Goal: Task Accomplishment & Management: Complete application form

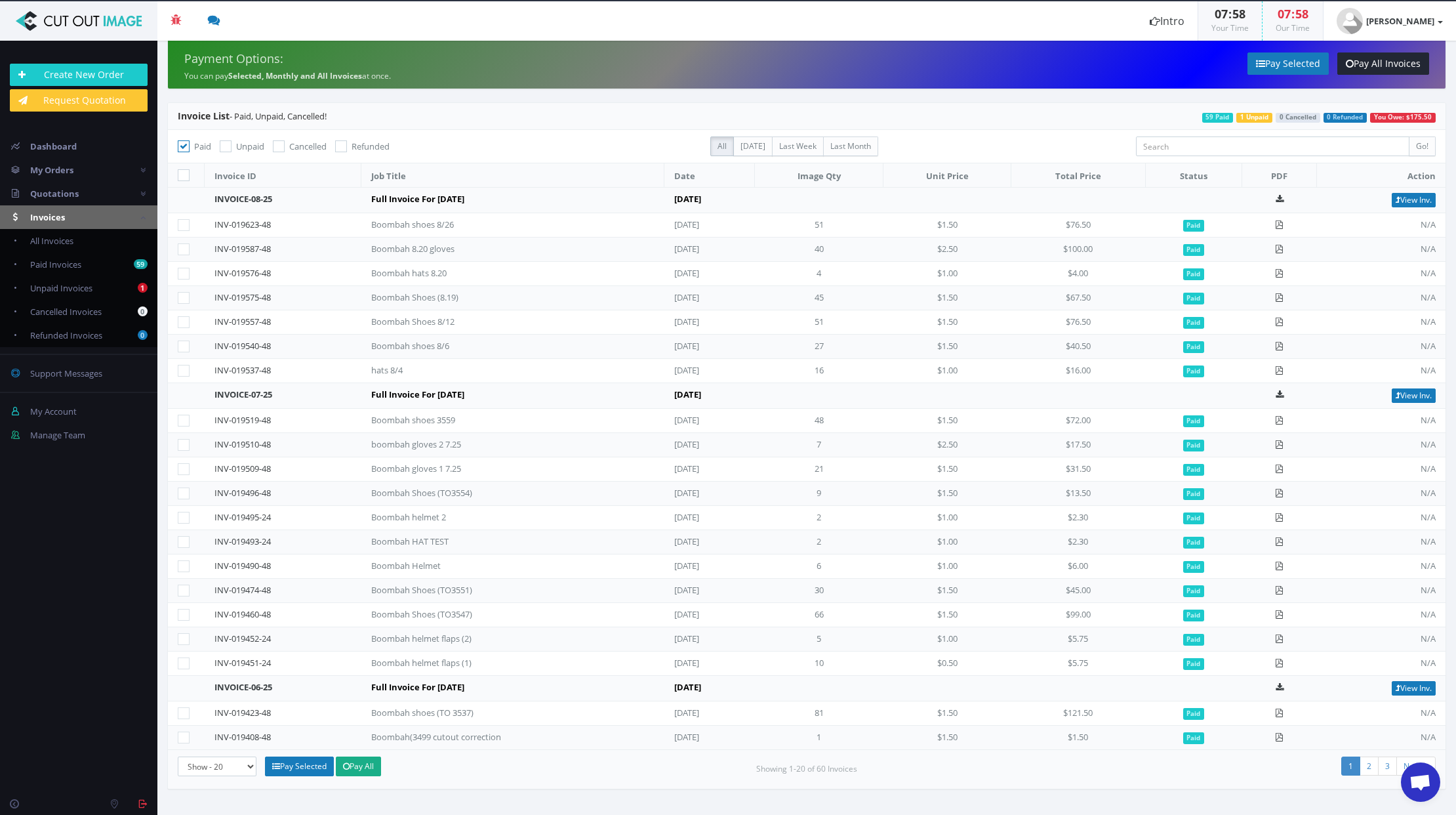
click at [218, 151] on div "Paid Unpaid Cancelled Refunded" at bounding box center [434, 151] width 513 height 22
click at [229, 146] on icon at bounding box center [225, 146] width 12 height 12
click at [229, 146] on input "Unpaid" at bounding box center [227, 146] width 9 height 9
checkbox input "true"
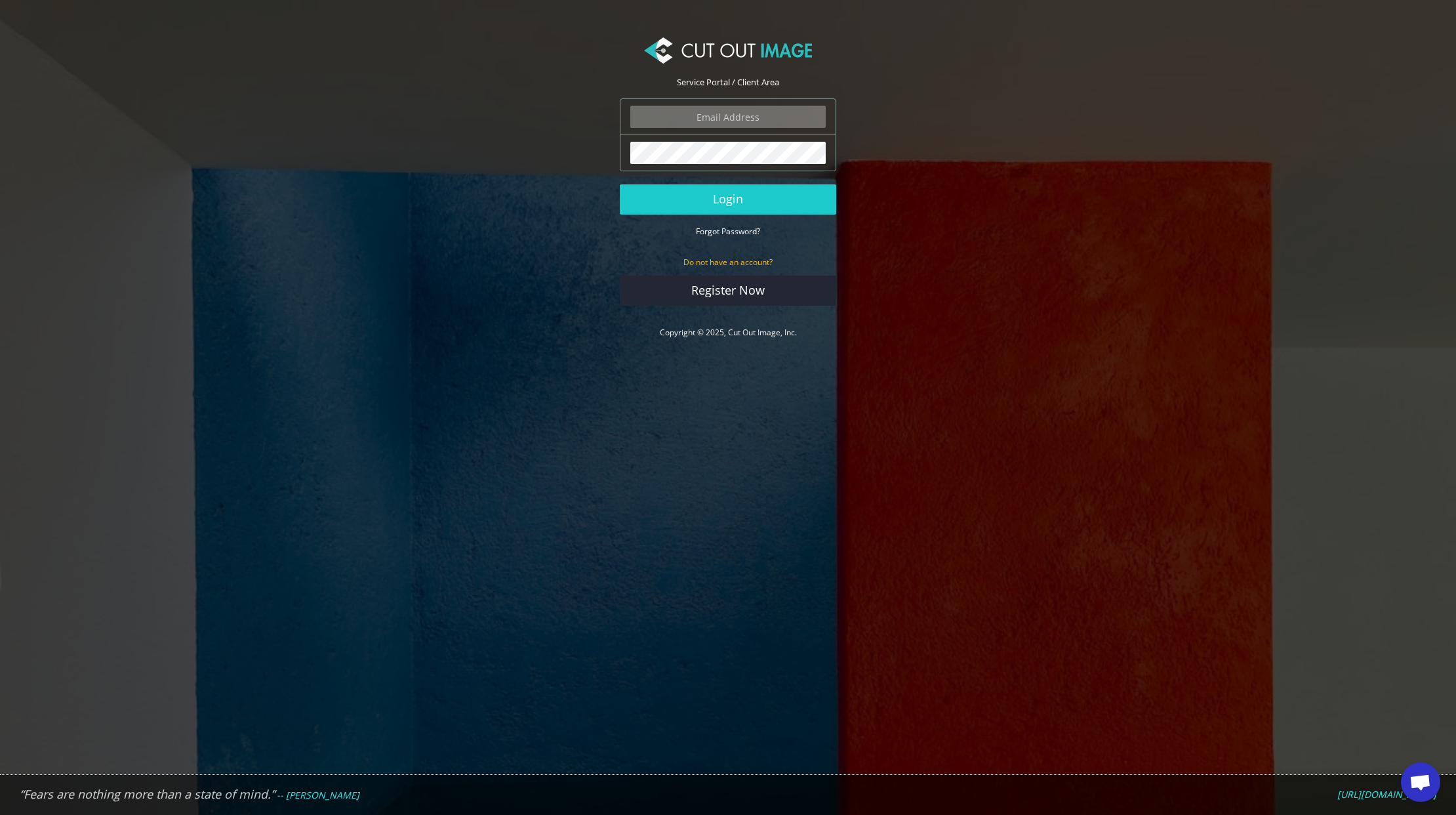
type input "ryan.alioto@boombah.com"
click at [760, 198] on button "Login" at bounding box center [728, 199] width 217 height 30
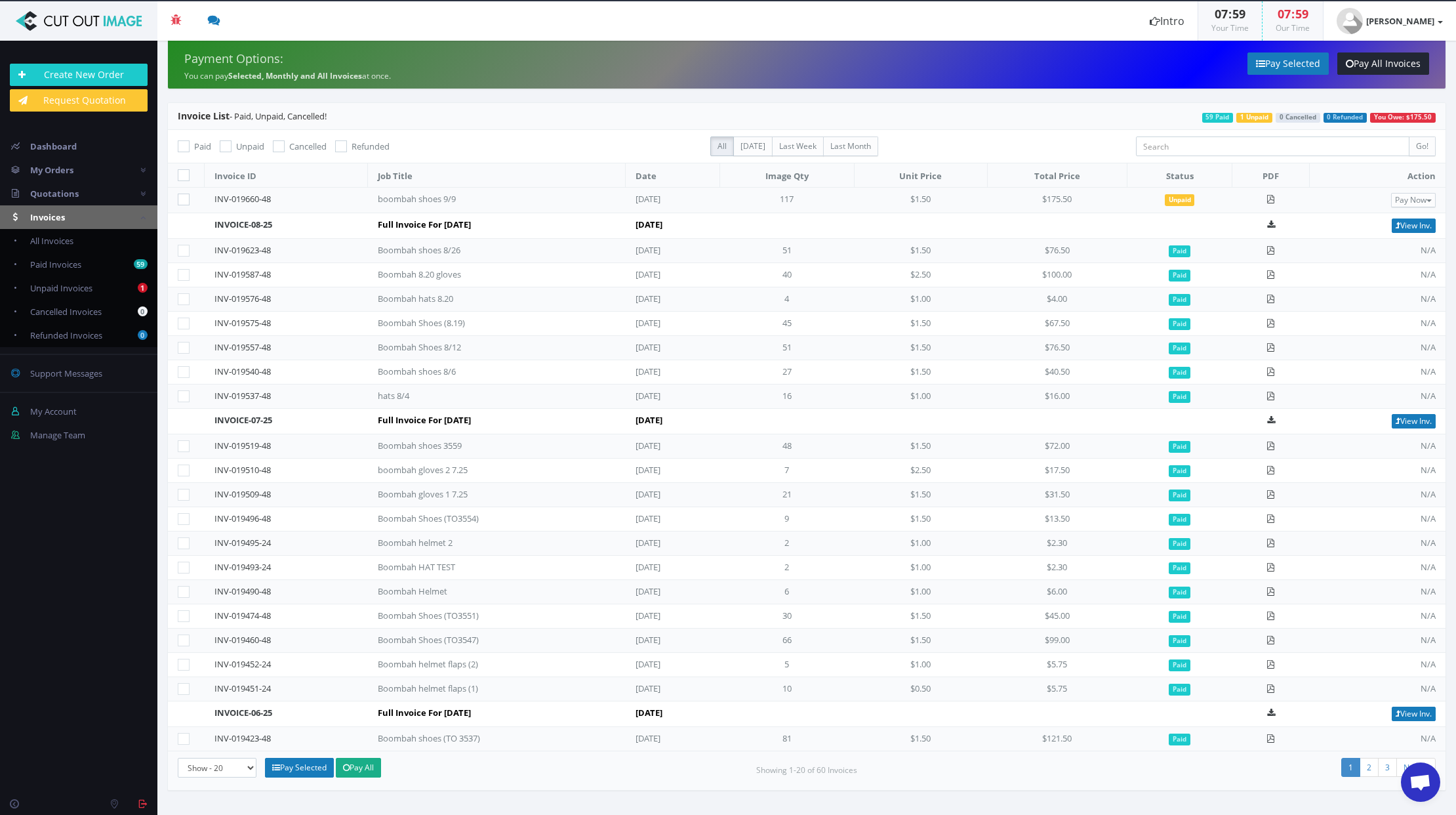
click at [183, 200] on icon at bounding box center [183, 200] width 12 height 12
click at [183, 200] on input"] "checkbox" at bounding box center [185, 200] width 9 height 9
checkbox input"] "true"
click at [1295, 67] on link "Pay Selected" at bounding box center [1288, 64] width 81 height 23
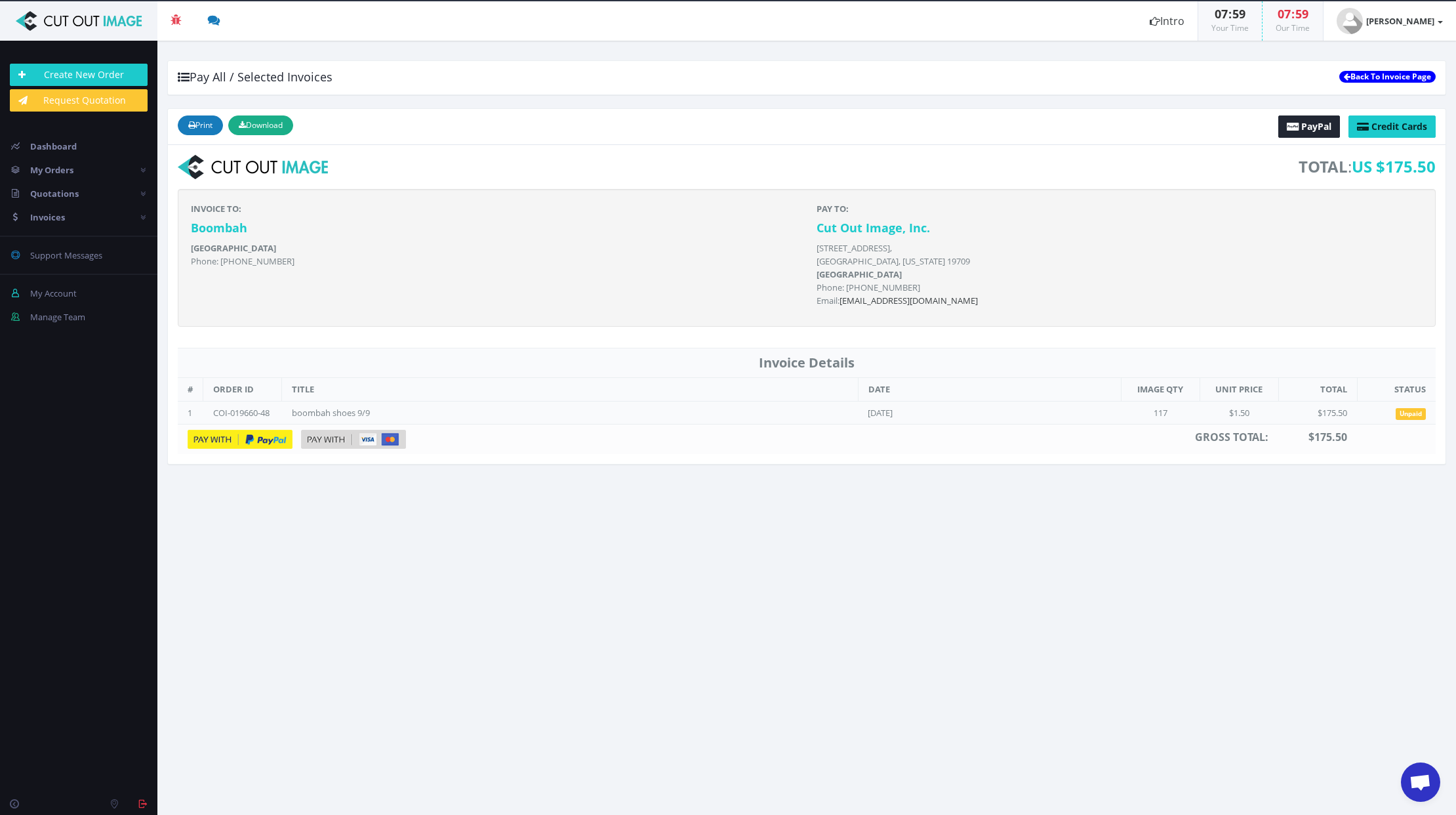
click at [1390, 74] on link "Back To Invoice Page" at bounding box center [1387, 76] width 96 height 12
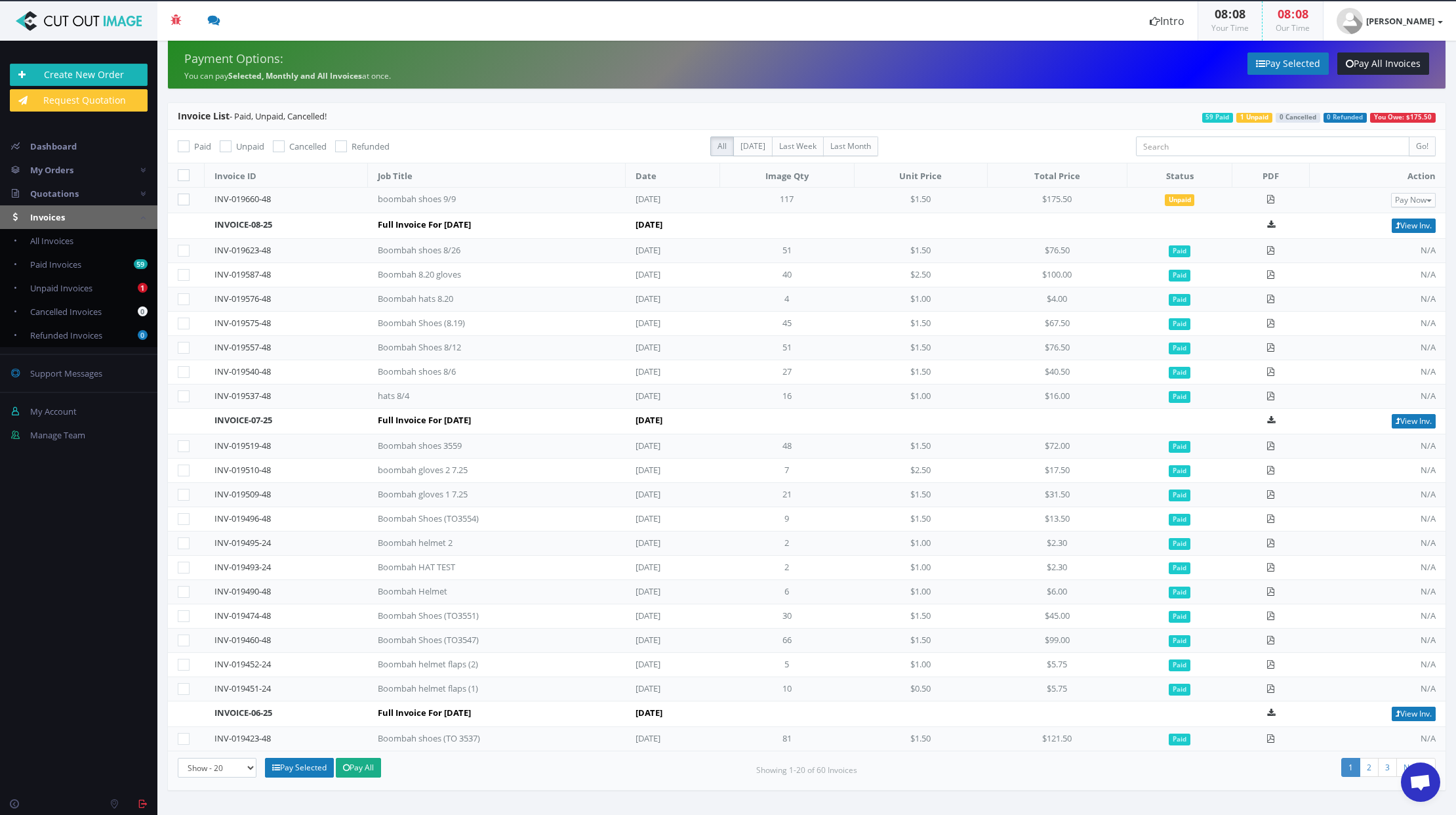
click at [102, 74] on link "Create New Order" at bounding box center [78, 74] width 138 height 23
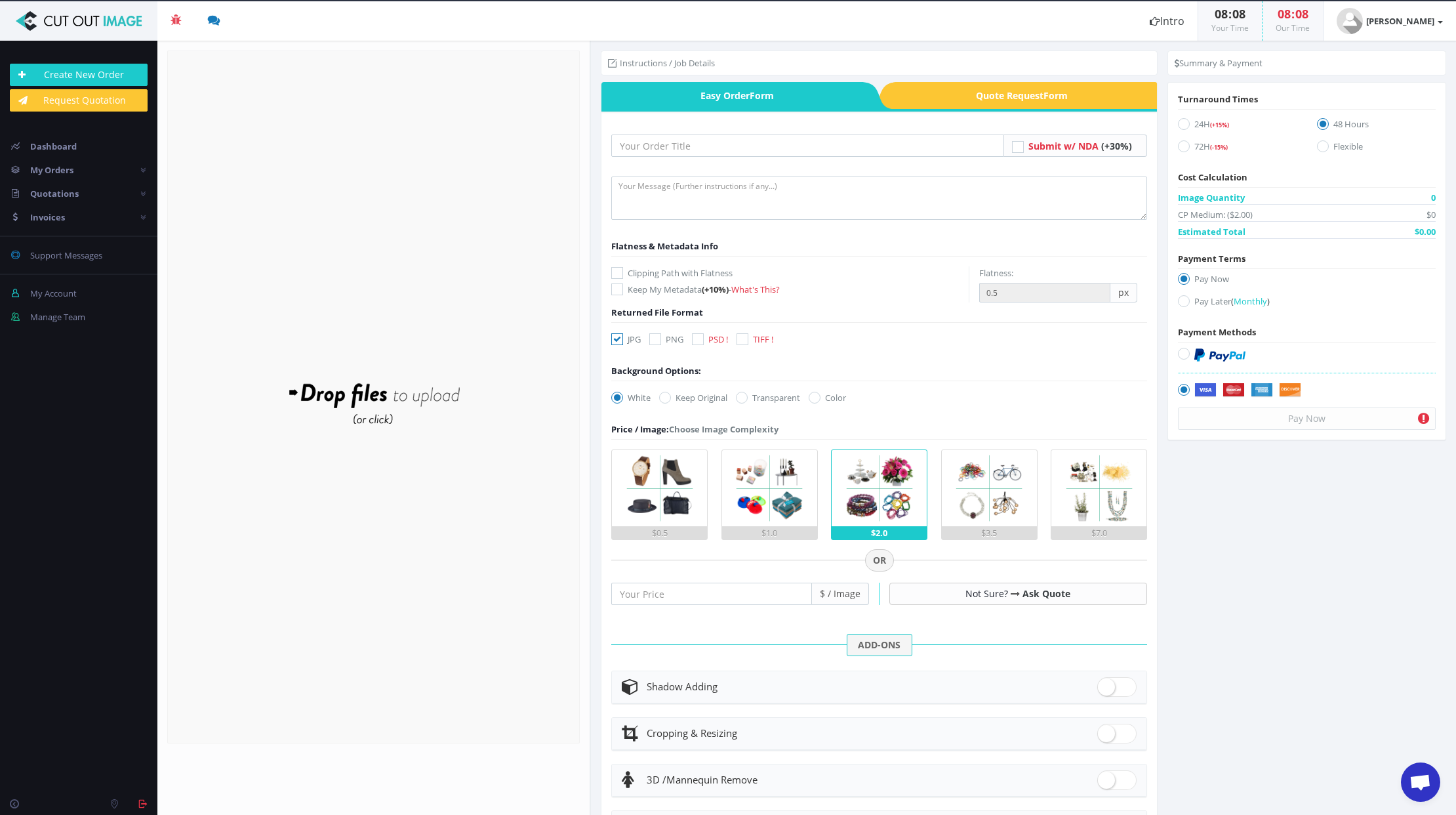
click at [1183, 302] on icon at bounding box center [1185, 301] width 12 height 12
click at [1183, 302] on input "Pay Later ( Monthly )" at bounding box center [1186, 301] width 9 height 9
radio input "true"
type input "b"
type input "Boombah gloves 9.10"
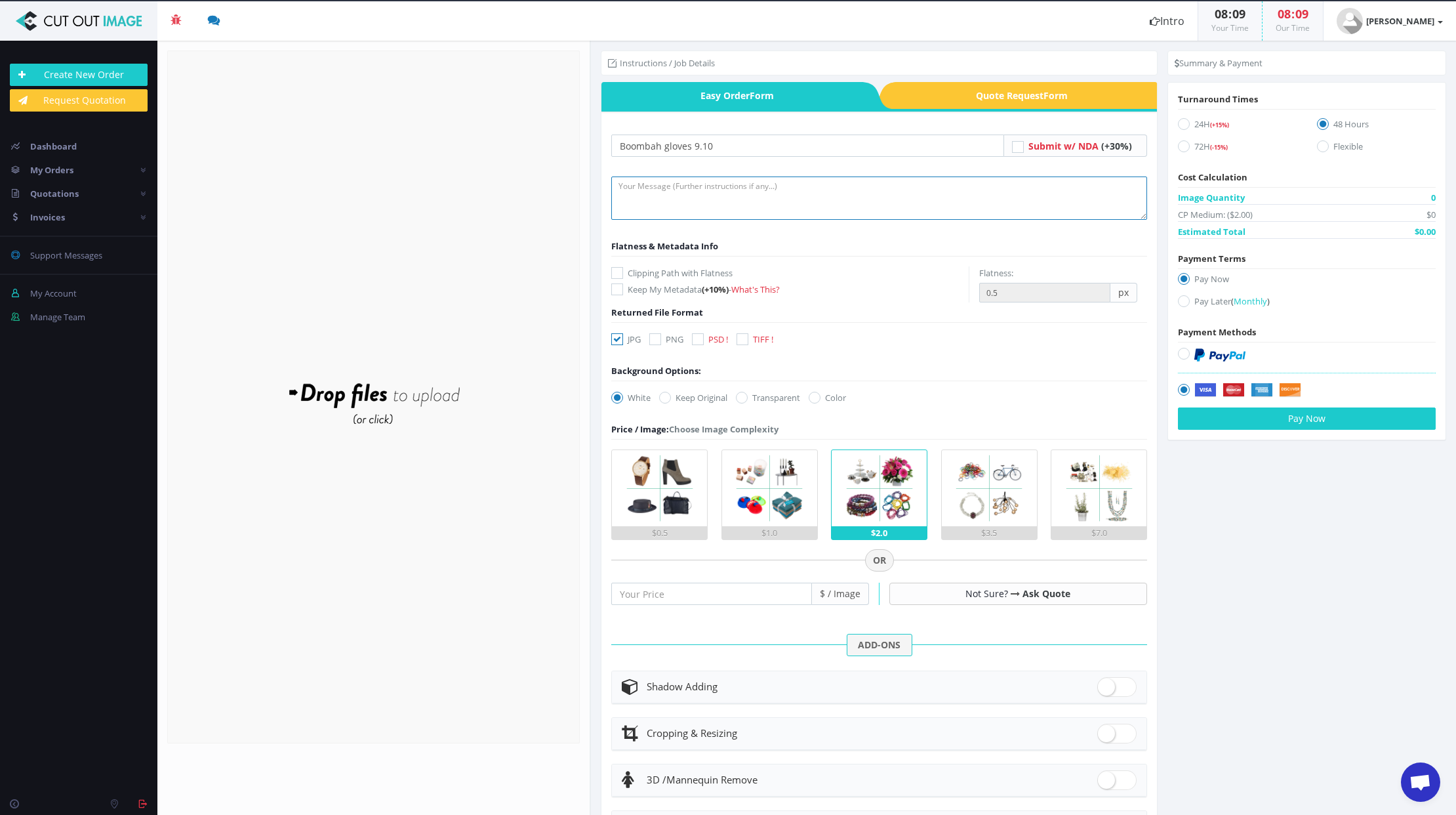
click at [648, 192] on textarea at bounding box center [879, 198] width 536 height 43
type textarea "submitting images for cutout and shadow! please keep file names the same! thank…"
click at [343, 388] on div "Drop files here to upload" at bounding box center [373, 397] width 281 height 80
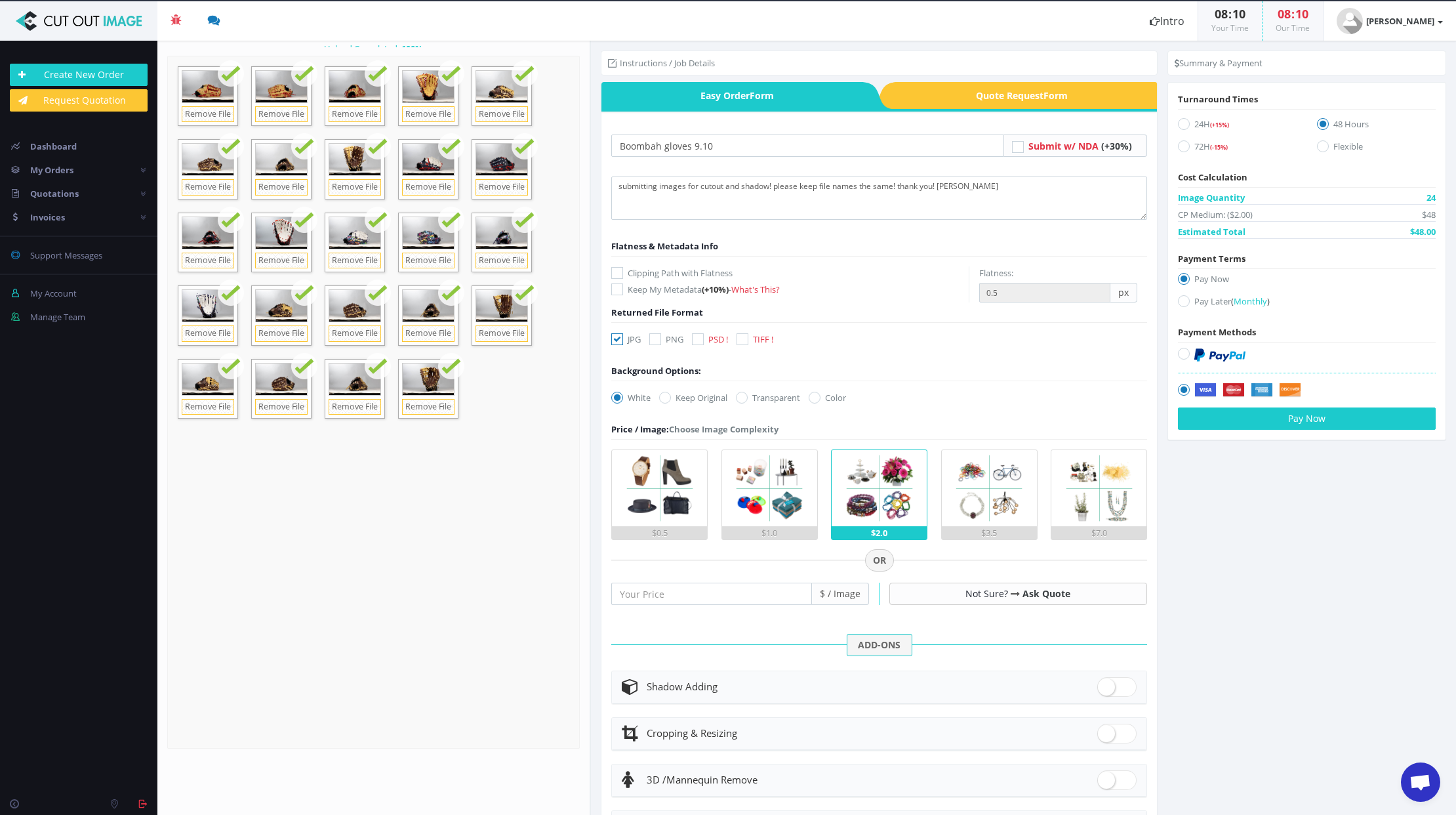
click at [613, 271] on icon at bounding box center [617, 273] width 12 height 12
click at [614, 271] on input "Clipping Path with Flatness" at bounding box center [618, 273] width 9 height 9
checkbox input "true"
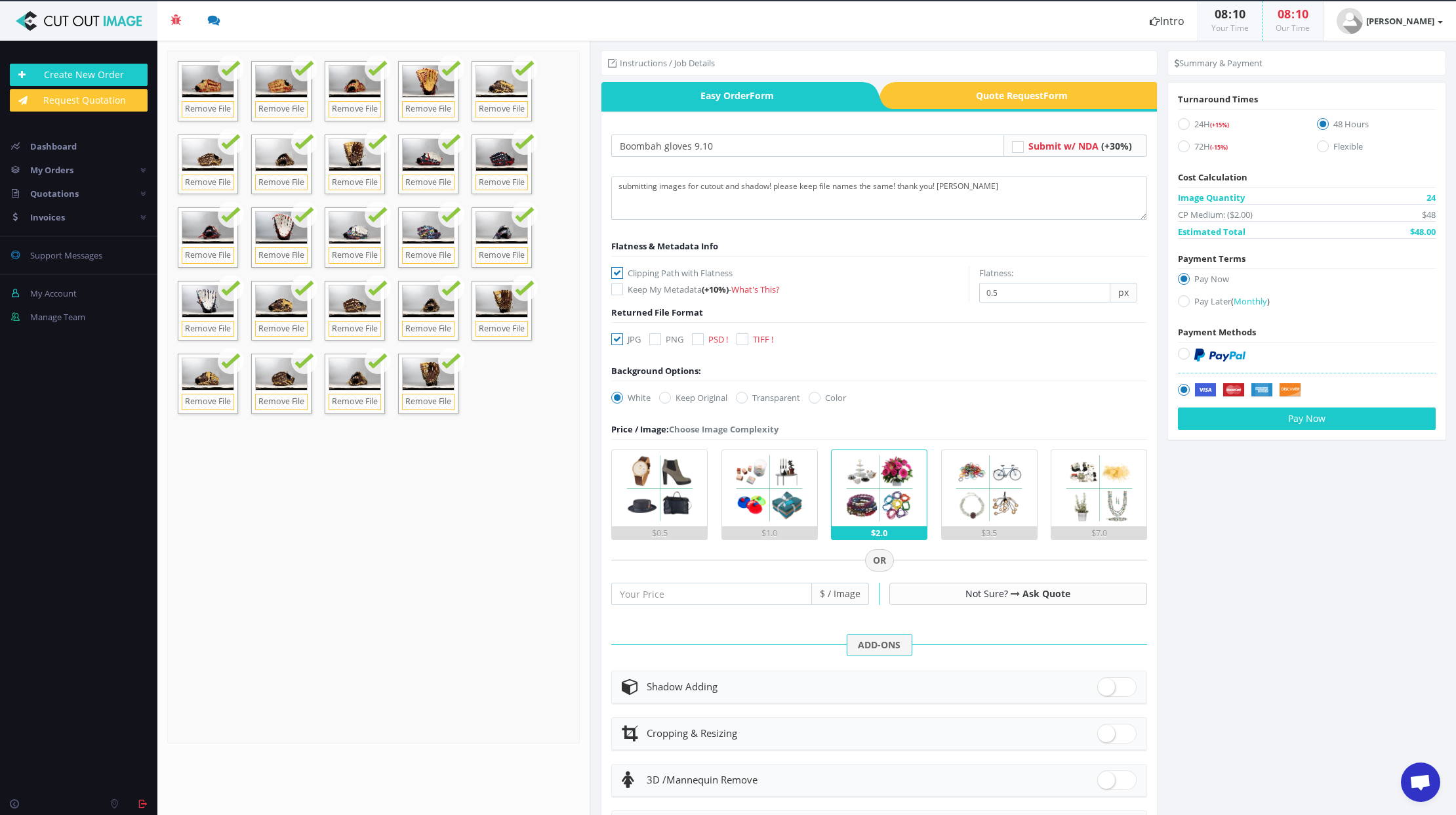
click at [651, 340] on icon at bounding box center [655, 339] width 12 height 12
click at [653, 340] on input "PNG" at bounding box center [656, 339] width 9 height 9
checkbox input "true"
click at [616, 339] on icon at bounding box center [617, 339] width 12 height 12
click at [616, 339] on input "JPG" at bounding box center [618, 339] width 9 height 9
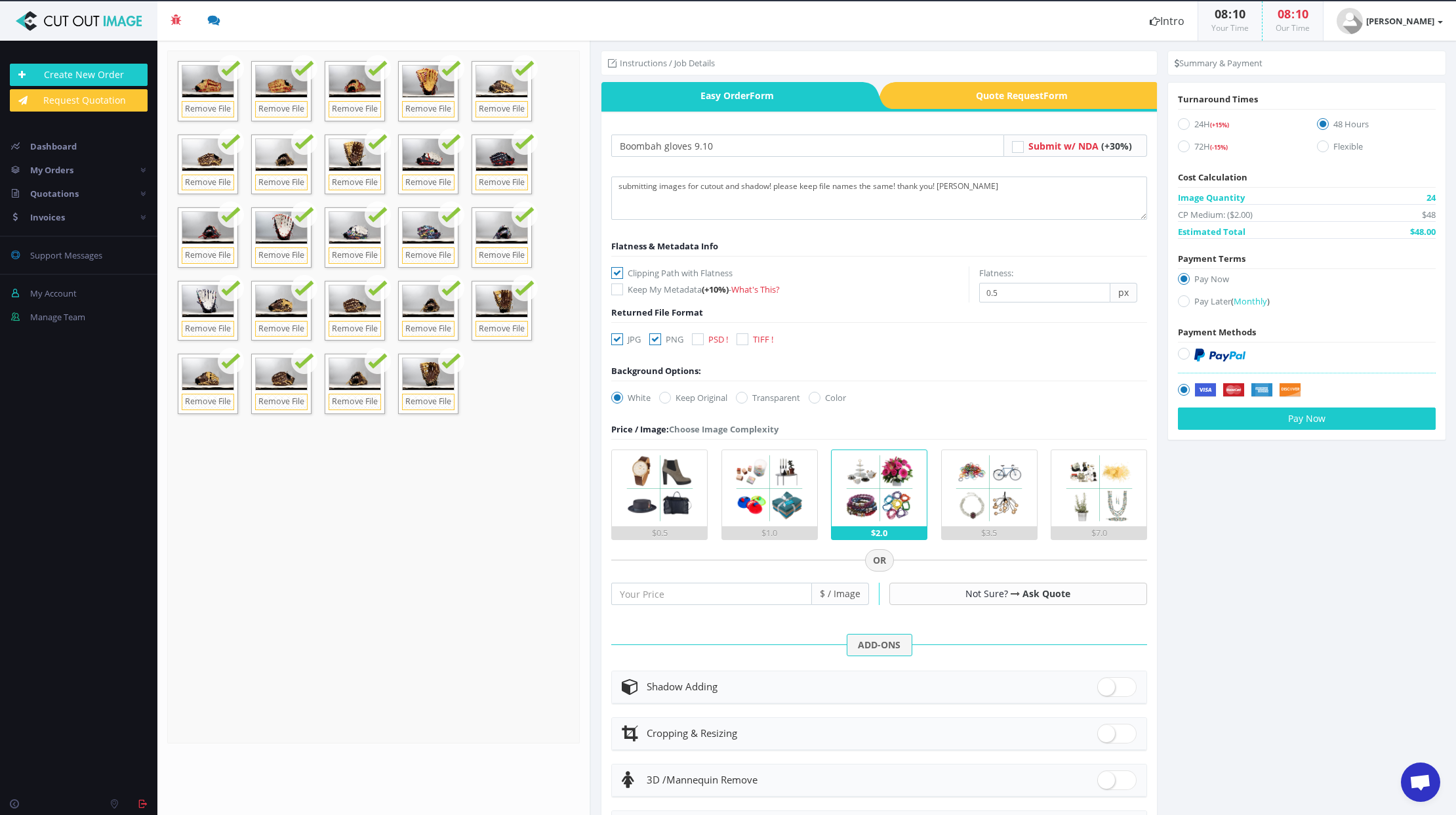
checkbox input "false"
click at [748, 399] on icon at bounding box center [742, 398] width 12 height 12
click at [748, 399] on input "Transparent" at bounding box center [744, 398] width 9 height 9
radio input "true"
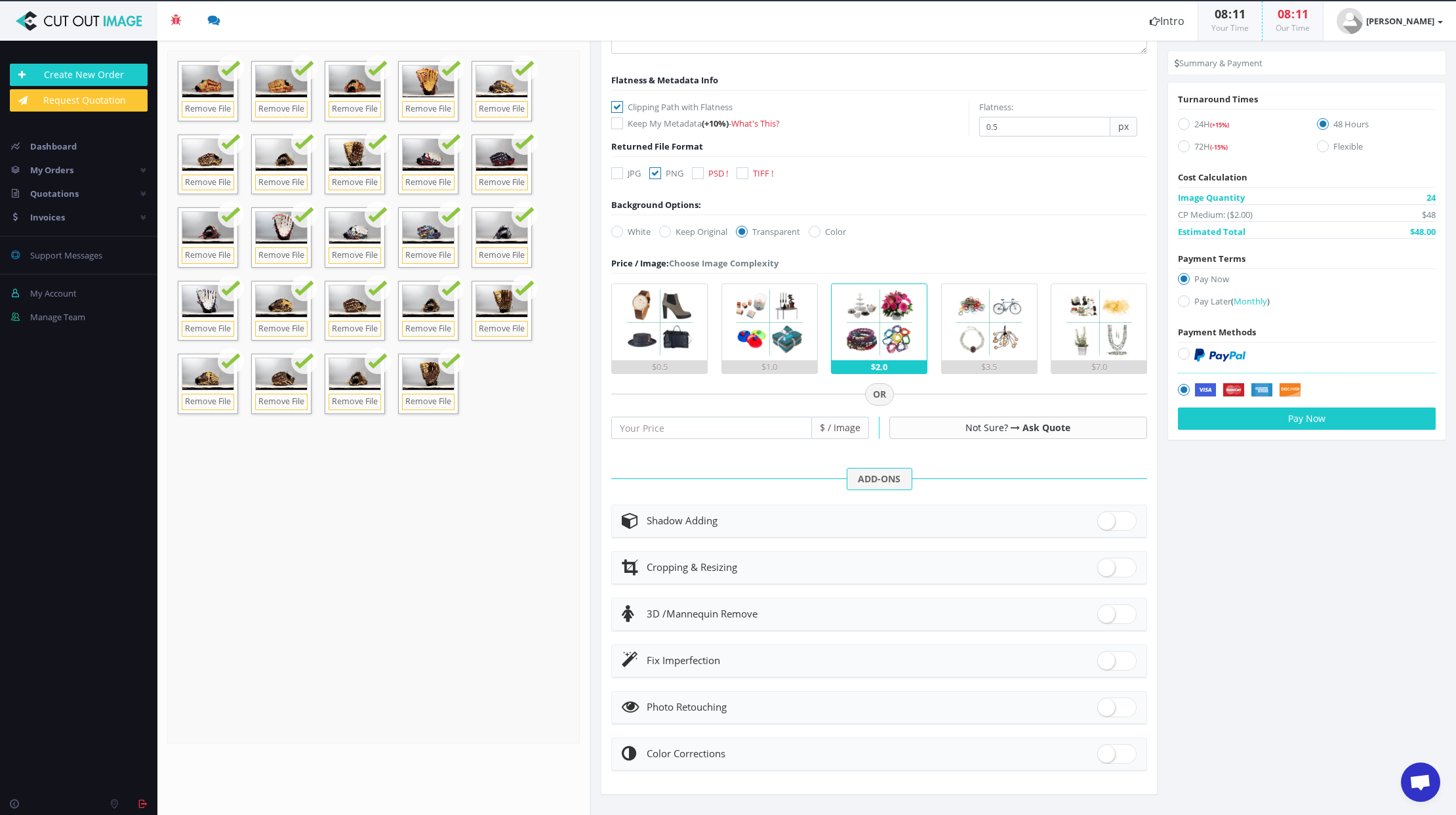
scroll to position [168, 0]
click at [1115, 521] on span at bounding box center [1117, 519] width 39 height 20
click at [1106, 520] on input "checkbox" at bounding box center [1101, 515] width 9 height 9
checkbox input "true"
radio input "true"
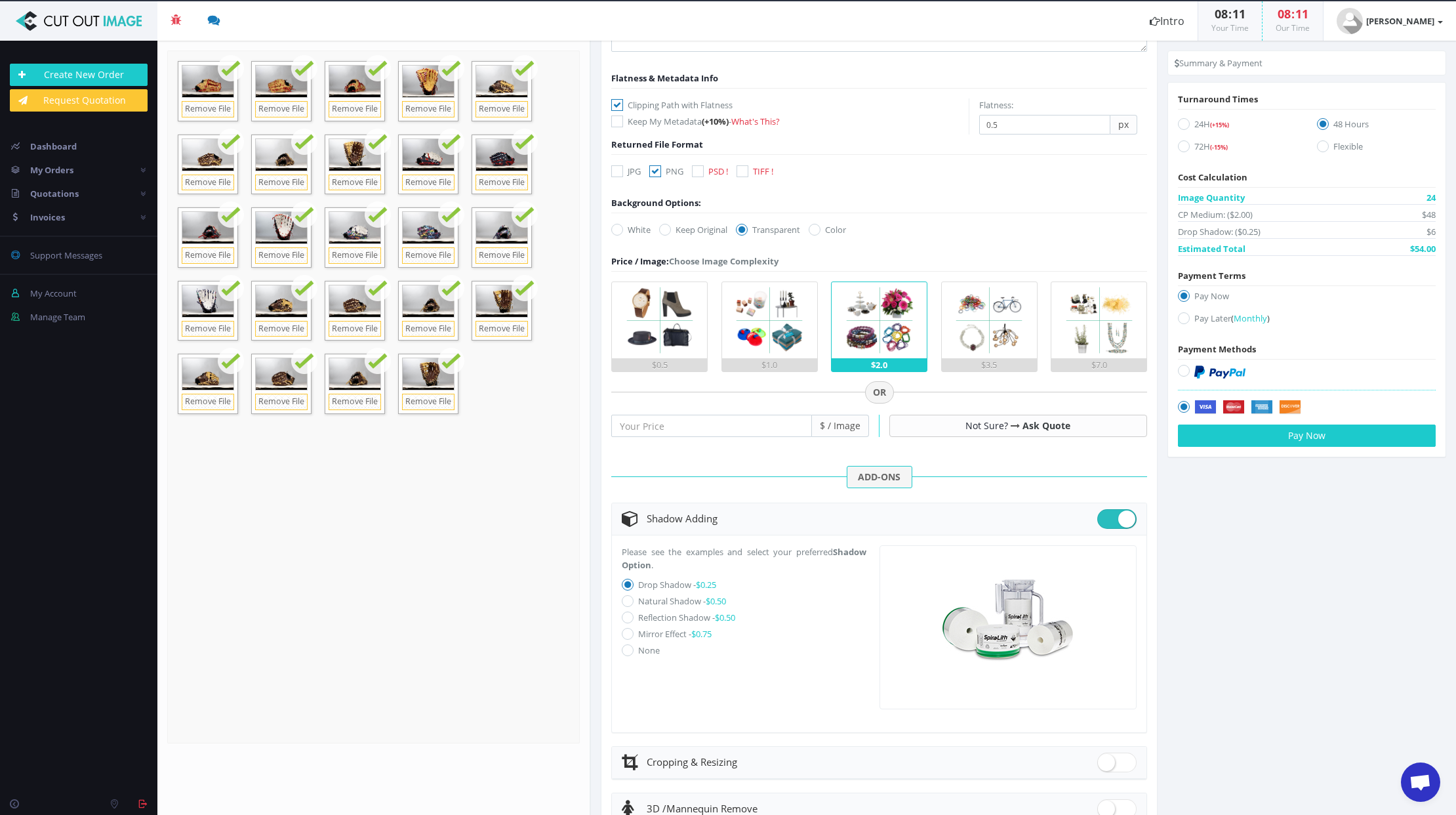
click at [627, 601] on icon at bounding box center [628, 600] width 12 height 12
click at [627, 601] on input "Natural Shadow - $0.50" at bounding box center [629, 600] width 9 height 9
radio input "true"
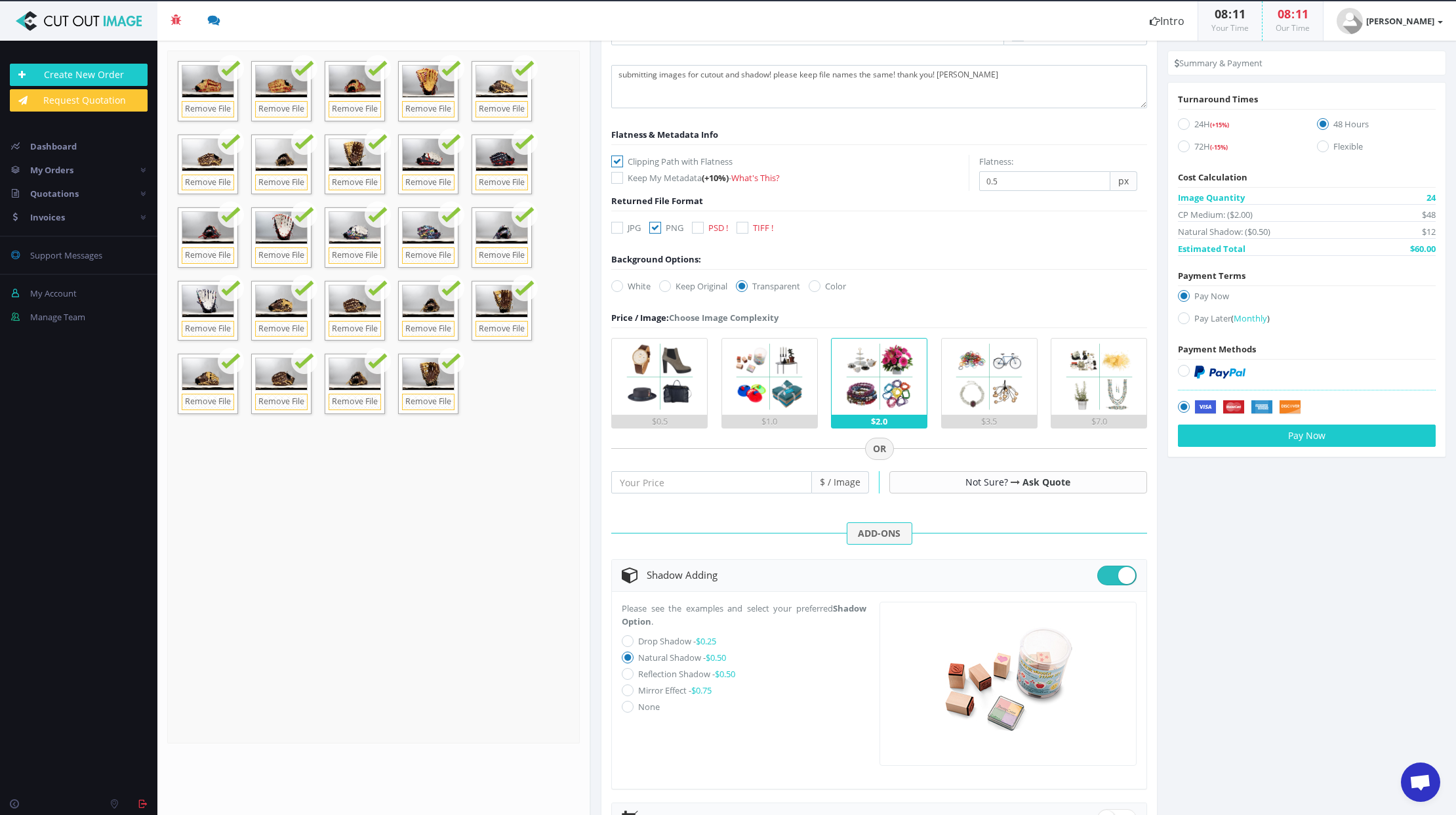
scroll to position [0, 0]
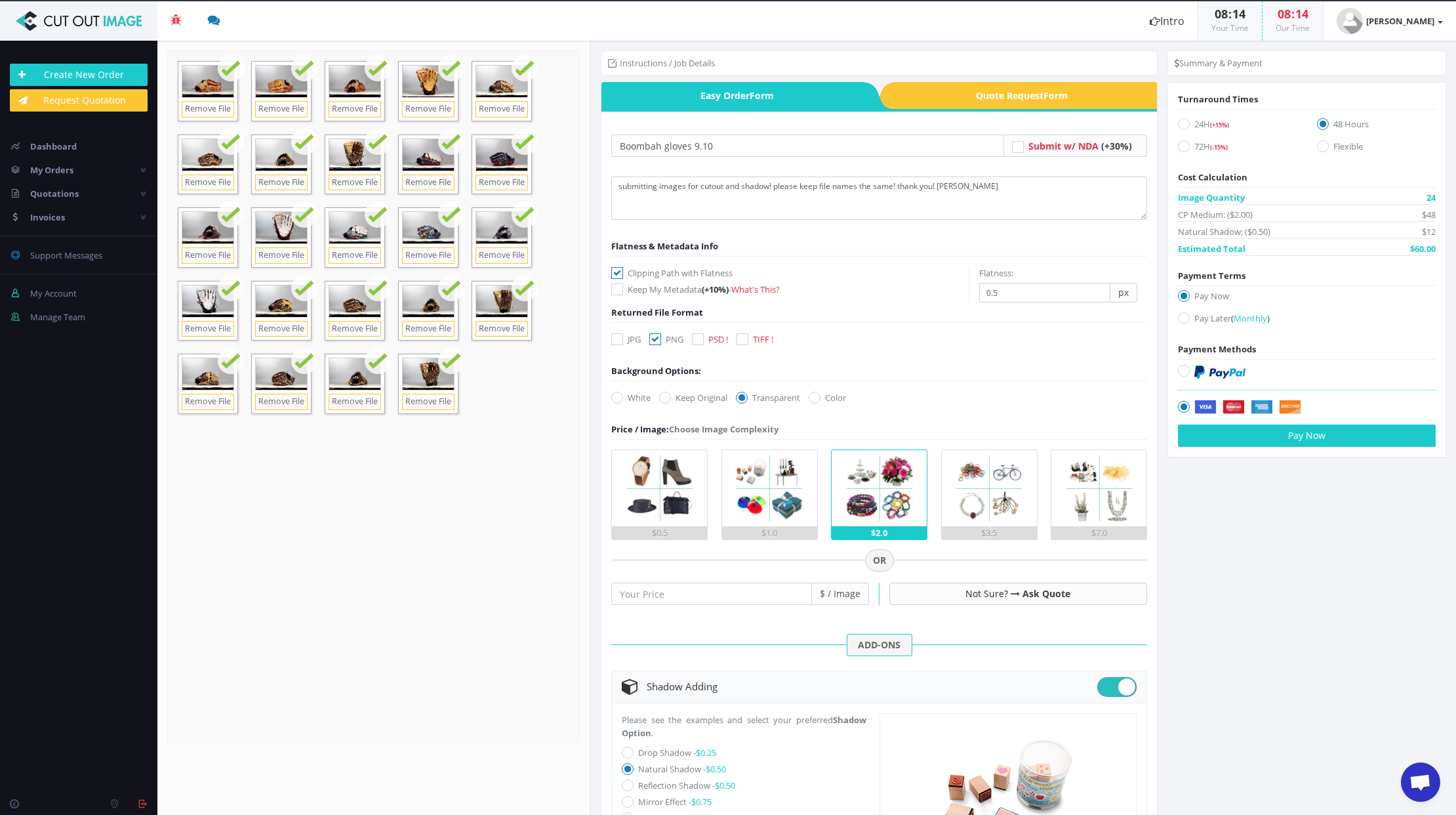
click at [1179, 321] on icon at bounding box center [1185, 318] width 12 height 12
click at [1182, 321] on input "Pay Later ( Monthly )" at bounding box center [1186, 318] width 9 height 9
radio input "true"
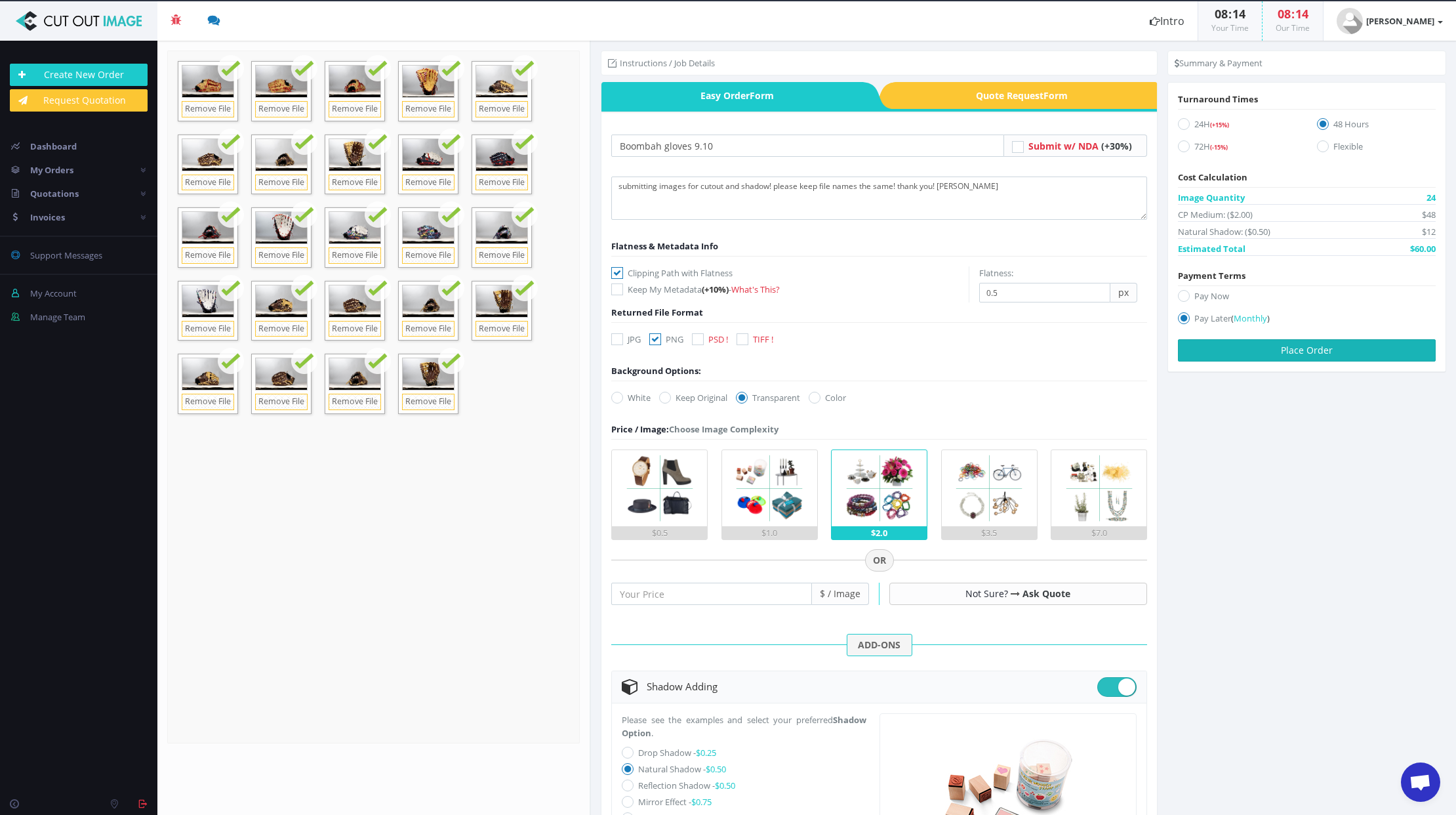
click at [1310, 354] on button "Place Order" at bounding box center [1307, 350] width 258 height 23
